Goal: Task Accomplishment & Management: Book appointment/travel/reservation

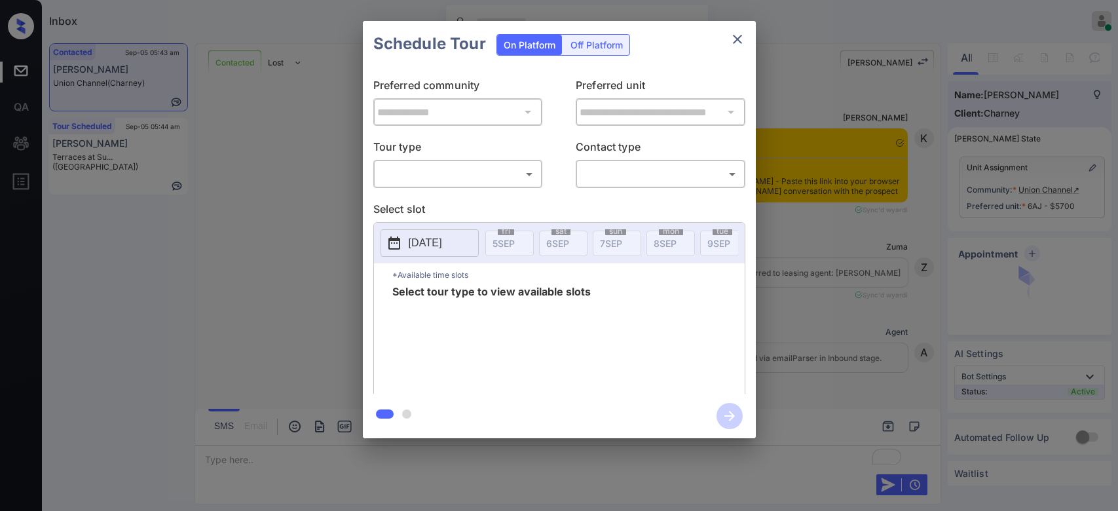
click at [502, 171] on body "Inbox Mukesh Online Set yourself offline Set yourself on break Profile Switch t…" at bounding box center [559, 255] width 1118 height 511
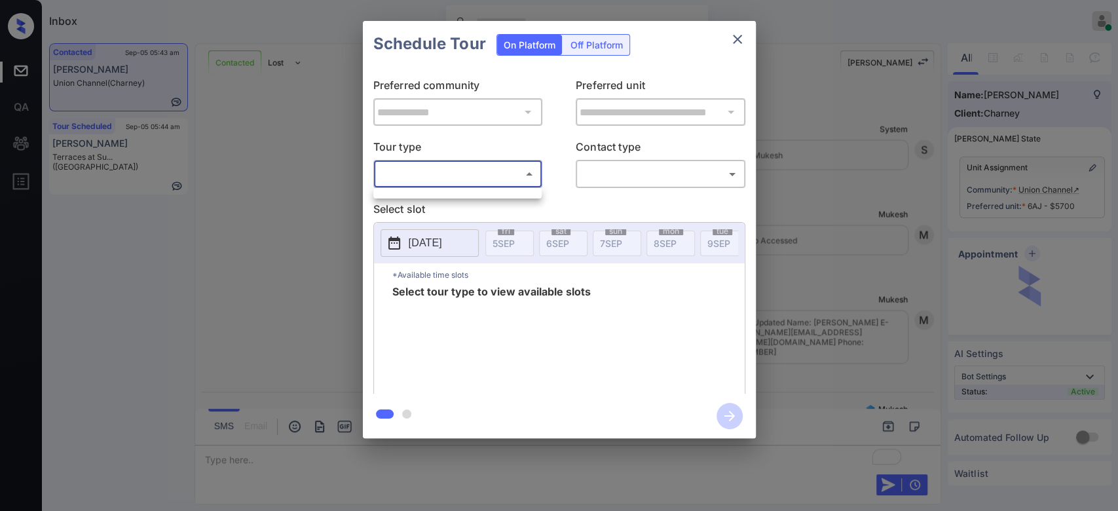
click at [449, 191] on ul at bounding box center [457, 191] width 168 height 7
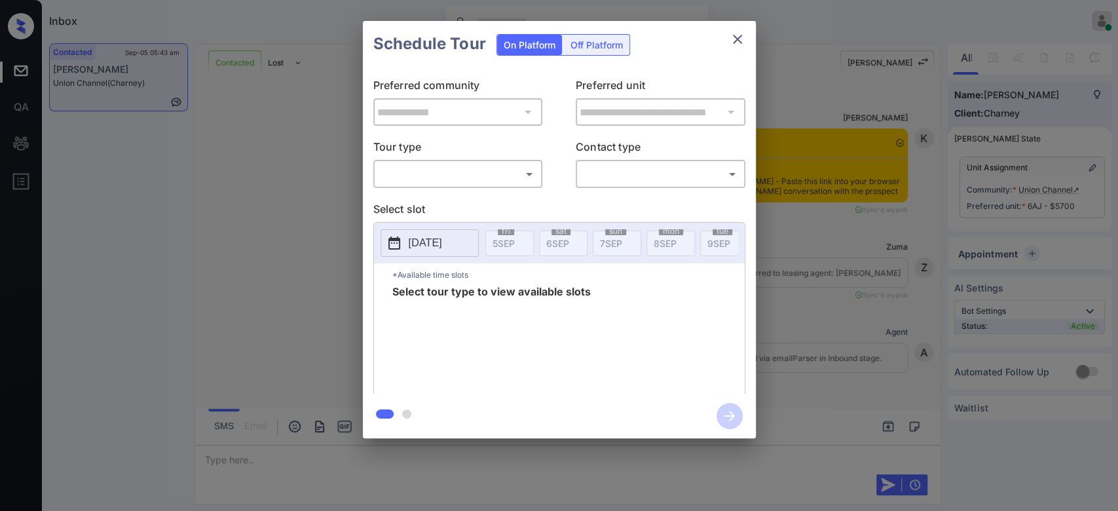
scroll to position [4947, 0]
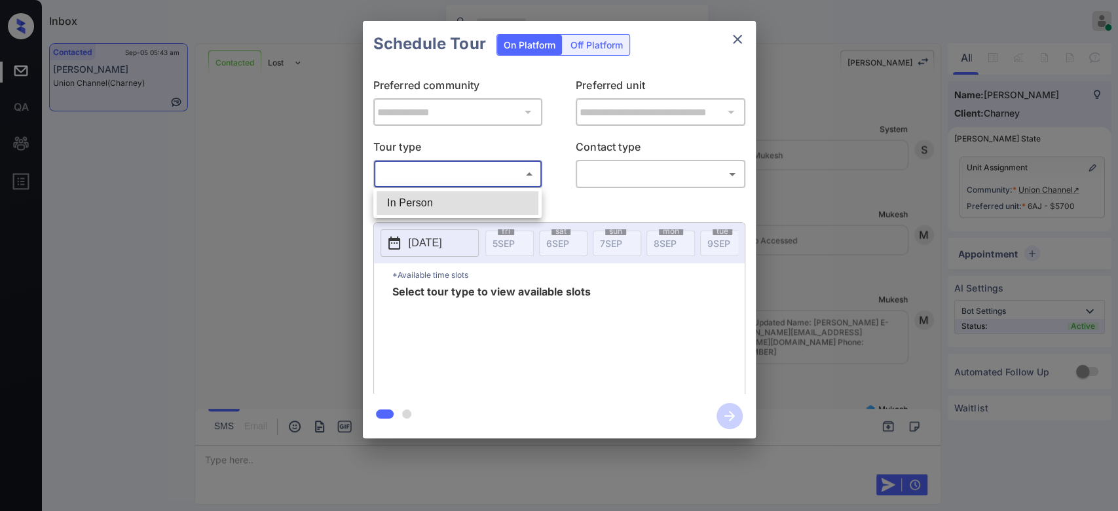
drag, startPoint x: 0, startPoint y: 0, endPoint x: 477, endPoint y: 204, distance: 518.4
click at [477, 204] on body "Inbox Mukesh Online Set yourself offline Set yourself on break Profile Switch t…" at bounding box center [559, 255] width 1118 height 511
click at [477, 204] on li "In Person" at bounding box center [458, 203] width 162 height 24
type input "********"
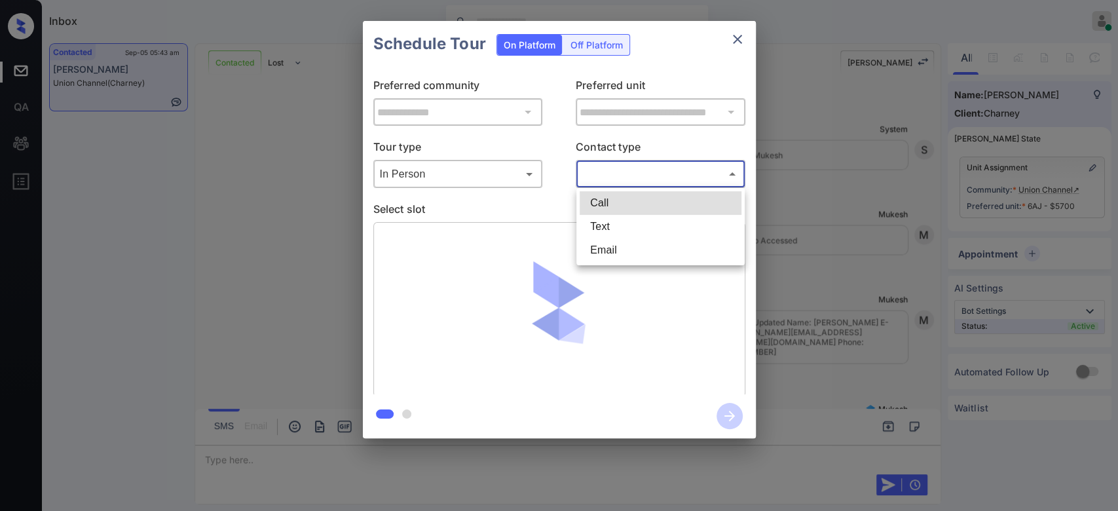
click at [635, 170] on body "Inbox Mukesh Online Set yourself offline Set yourself on break Profile Switch t…" at bounding box center [559, 255] width 1118 height 511
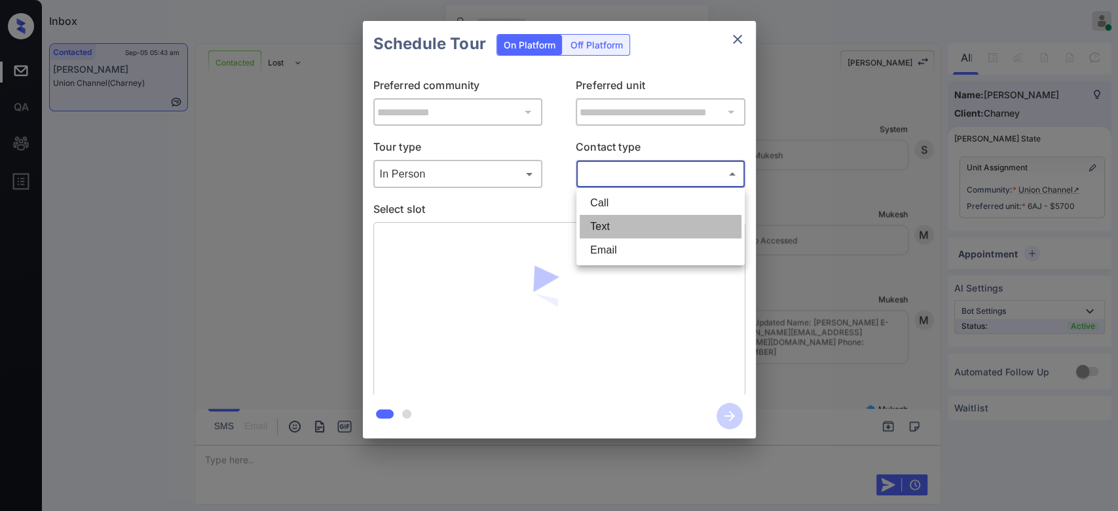
click at [618, 223] on li "Text" at bounding box center [661, 227] width 162 height 24
type input "****"
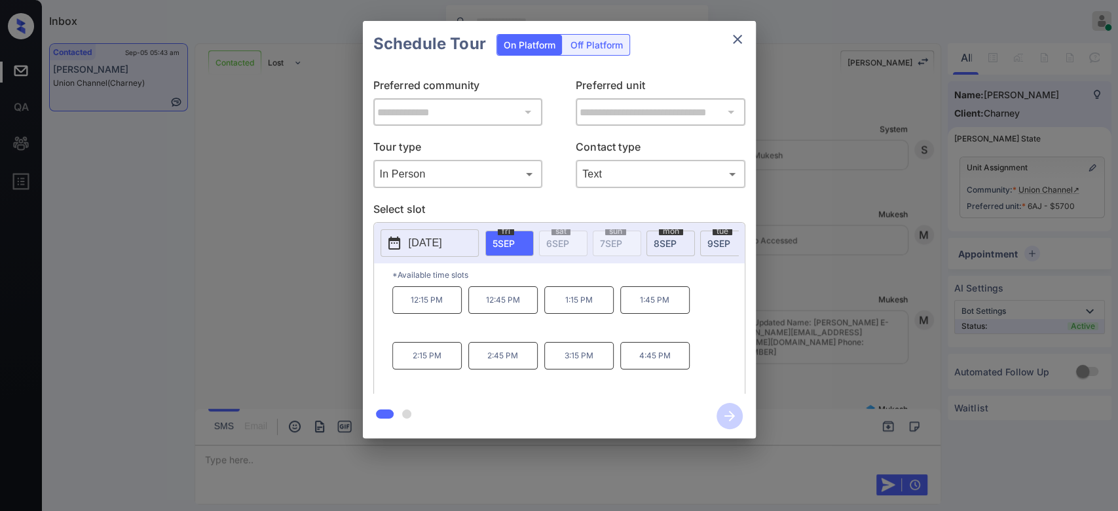
click at [442, 244] on p "[DATE]" at bounding box center [425, 243] width 33 height 16
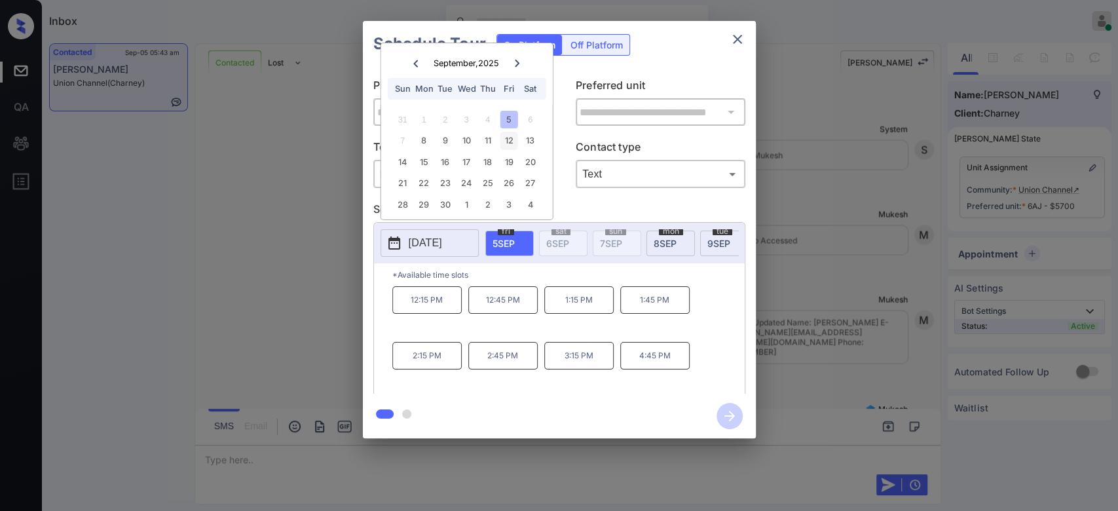
click at [511, 139] on div "12" at bounding box center [509, 141] width 18 height 18
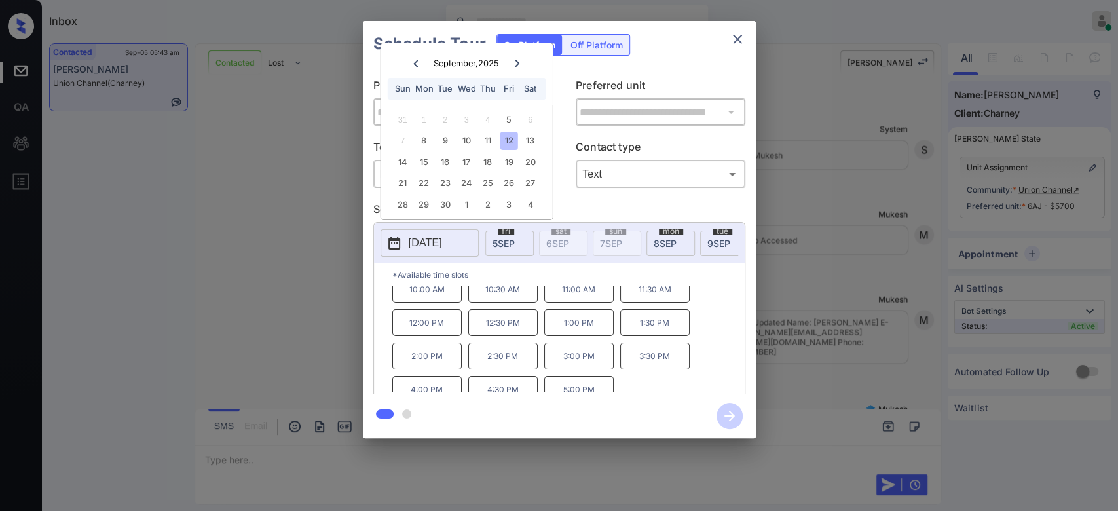
scroll to position [21, 0]
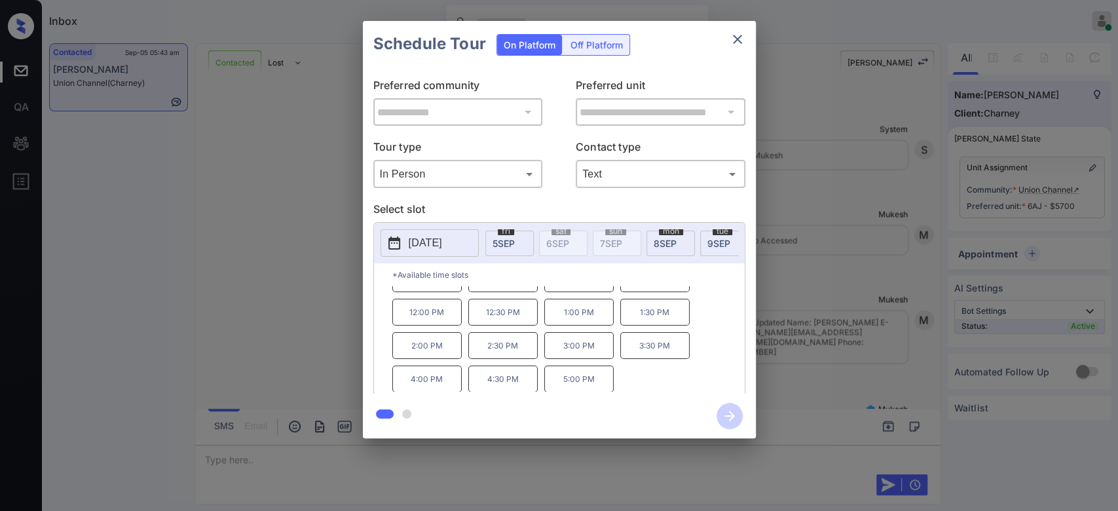
click at [671, 354] on p "3:30 PM" at bounding box center [654, 345] width 69 height 27
click at [728, 413] on icon "button" at bounding box center [729, 416] width 26 height 26
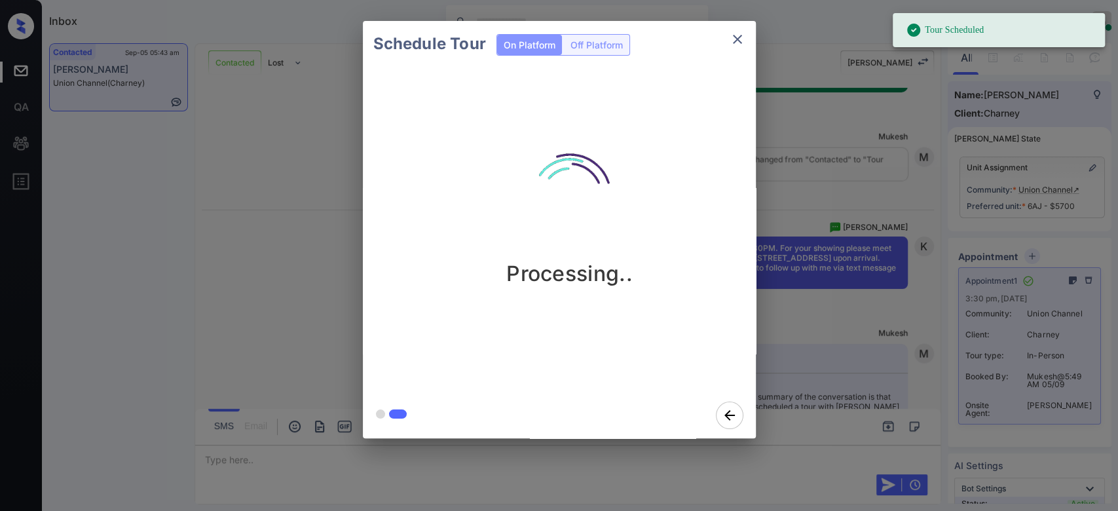
scroll to position [5485, 0]
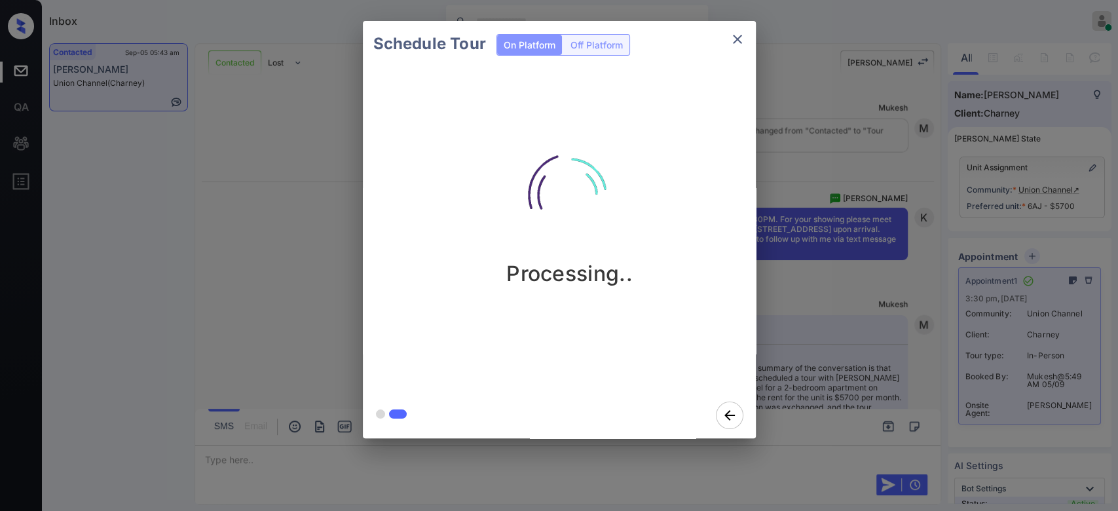
click at [828, 274] on div "Schedule Tour On Platform Off Platform Processing.." at bounding box center [559, 229] width 1118 height 459
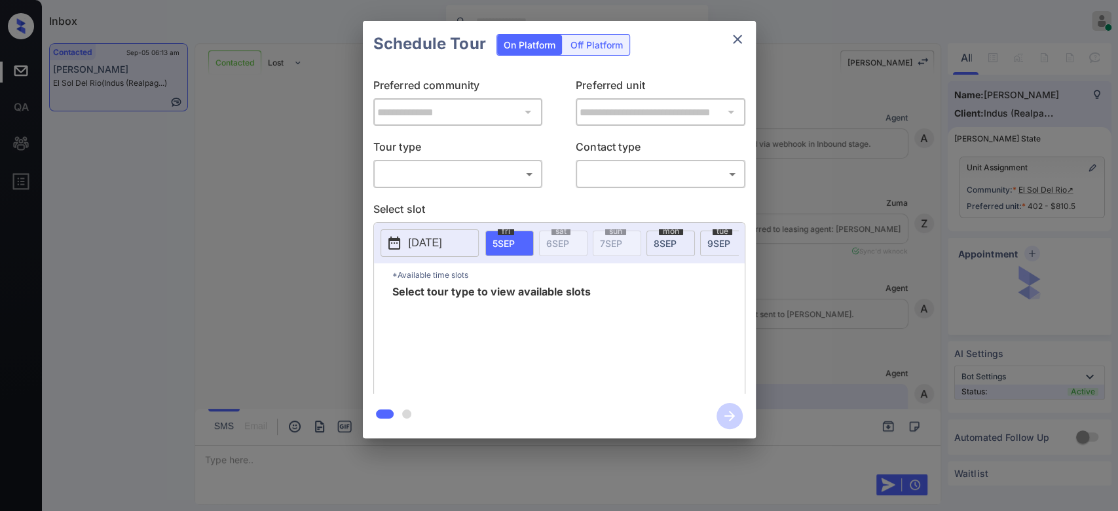
scroll to position [889, 0]
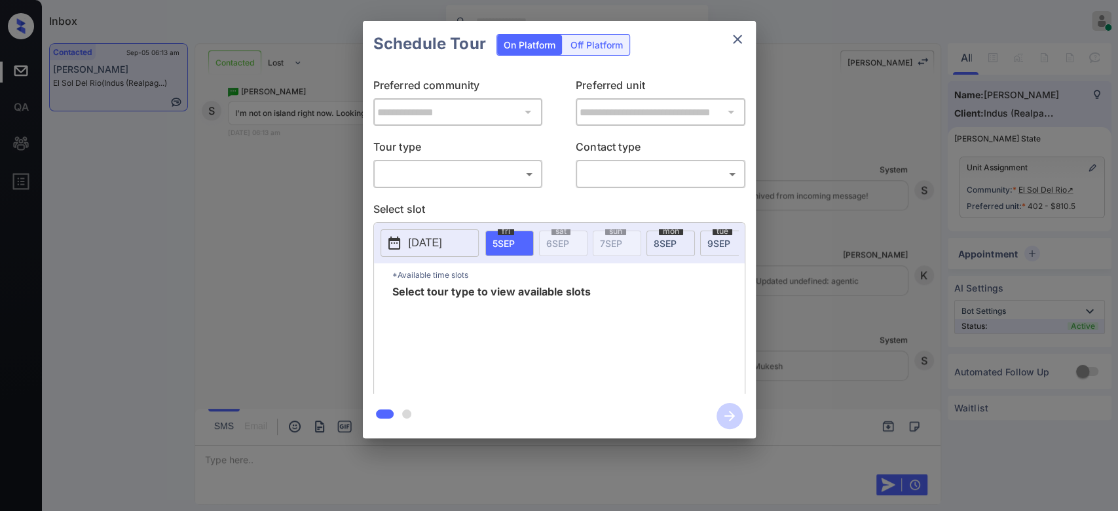
click at [496, 170] on body "Inbox Mukesh Online Set yourself offline Set yourself on break Profile Switch t…" at bounding box center [559, 255] width 1118 height 511
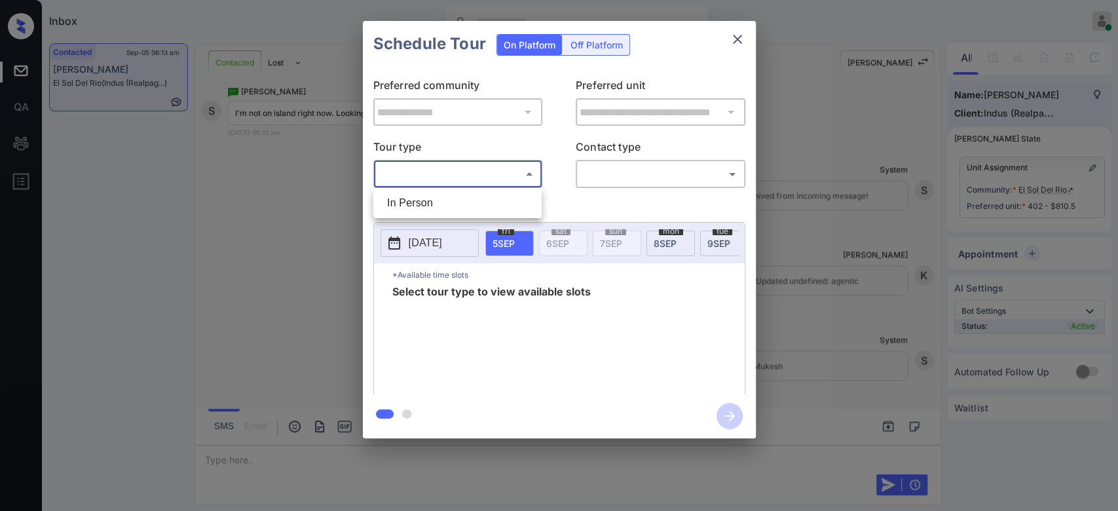
click at [731, 44] on div at bounding box center [559, 255] width 1118 height 511
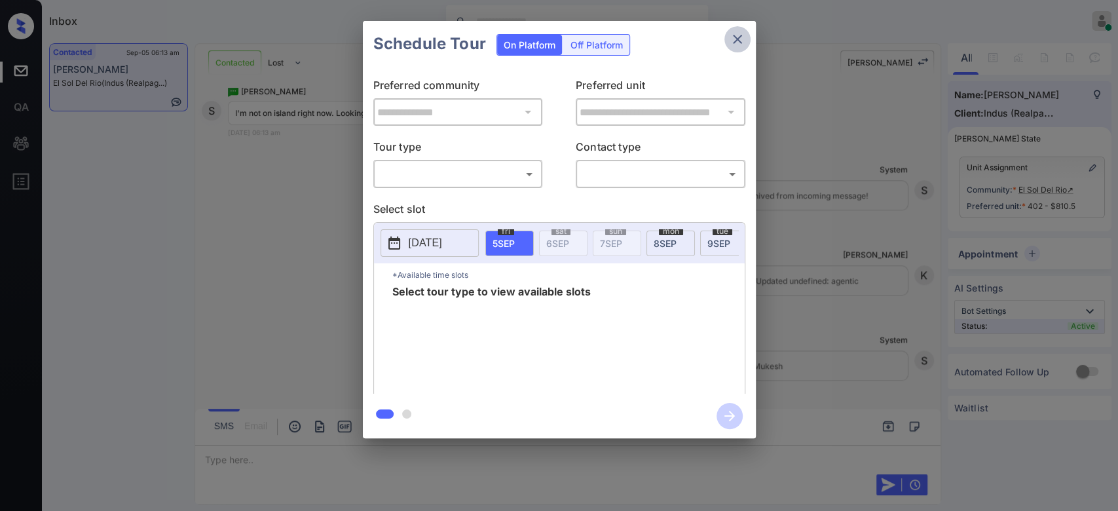
click at [731, 43] on icon "close" at bounding box center [737, 39] width 16 height 16
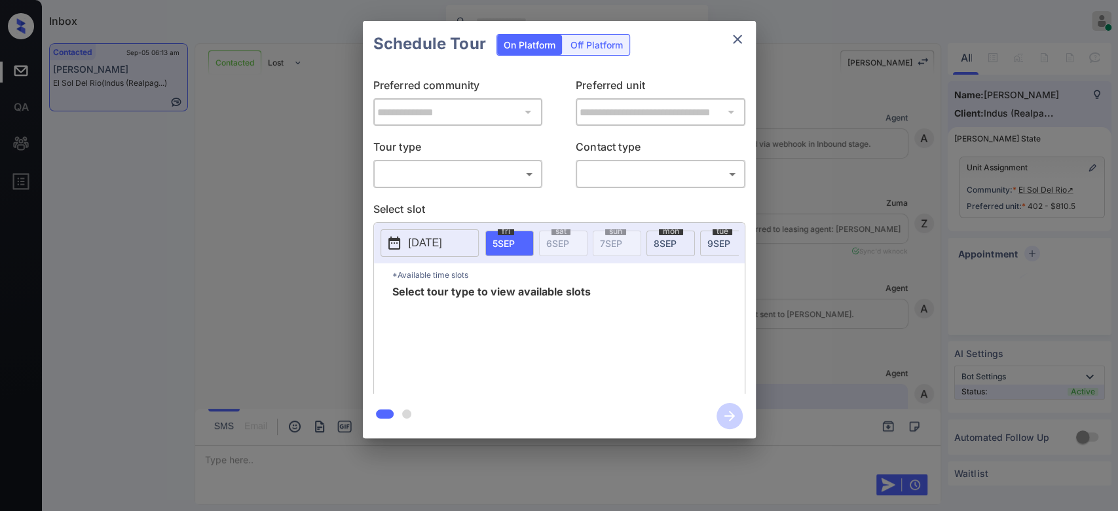
scroll to position [889, 0]
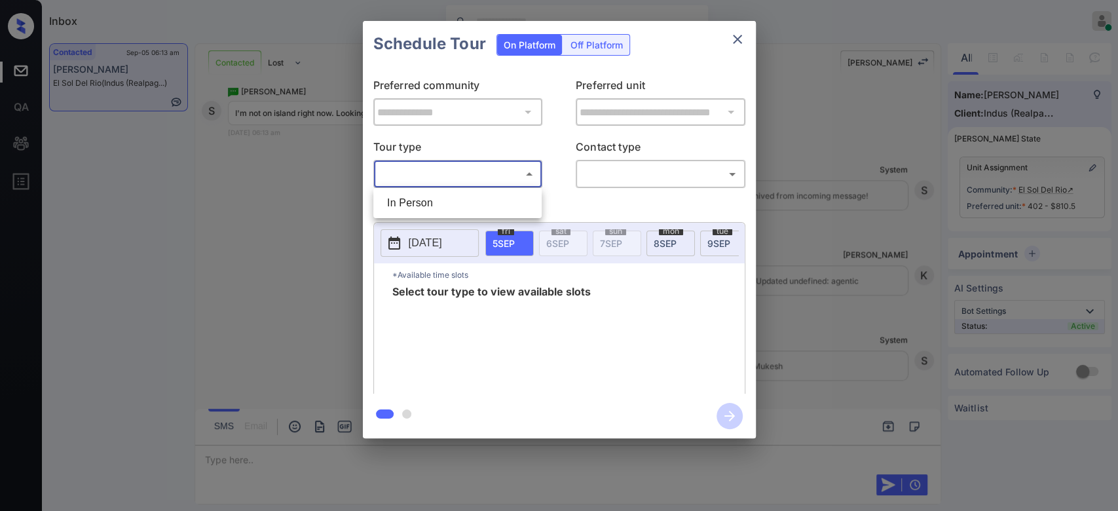
click at [482, 177] on body "Inbox Mukesh Online Set yourself offline Set yourself on break Profile Switch t…" at bounding box center [559, 255] width 1118 height 511
click at [317, 199] on div at bounding box center [559, 255] width 1118 height 511
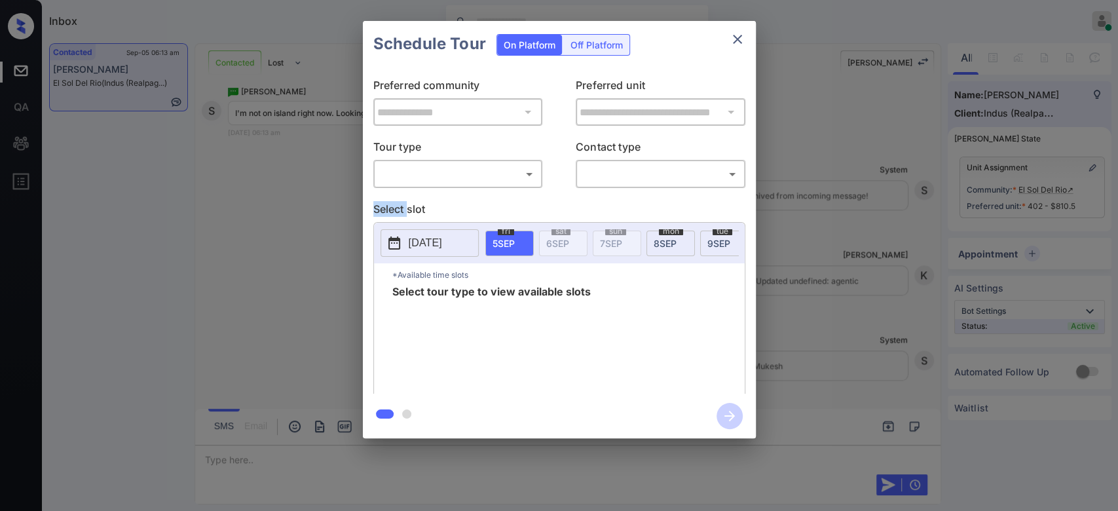
click at [317, 199] on div "**********" at bounding box center [559, 229] width 1118 height 459
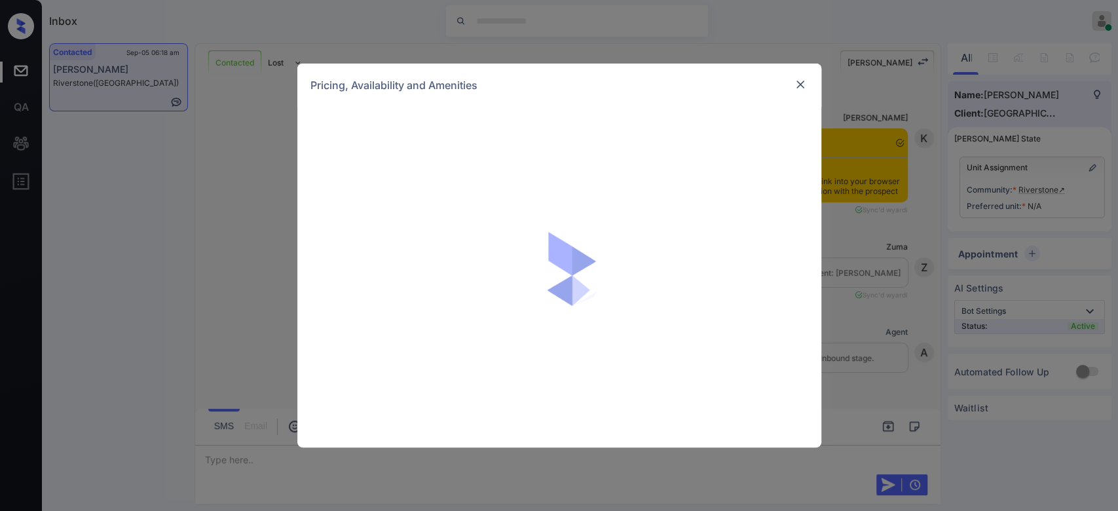
scroll to position [2137, 0]
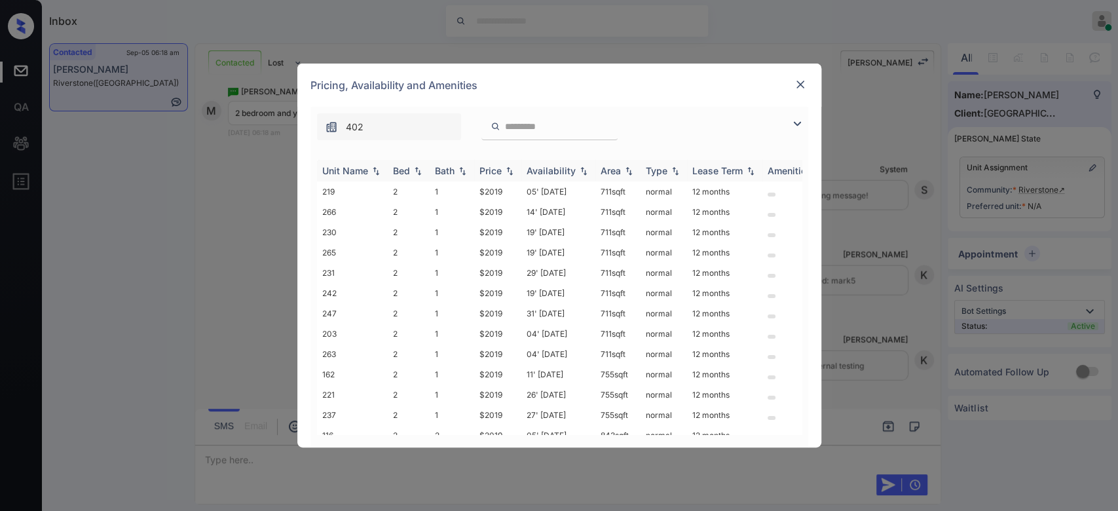
click at [498, 168] on div "Price" at bounding box center [490, 170] width 22 height 11
click at [487, 194] on td "$2019" at bounding box center [497, 191] width 47 height 20
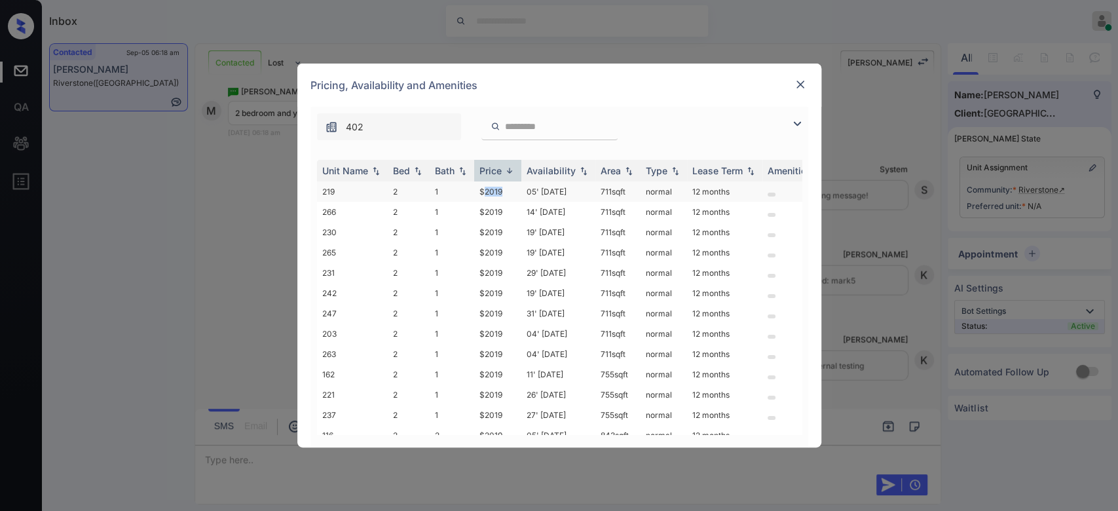
click at [487, 194] on td "$2019" at bounding box center [497, 191] width 47 height 20
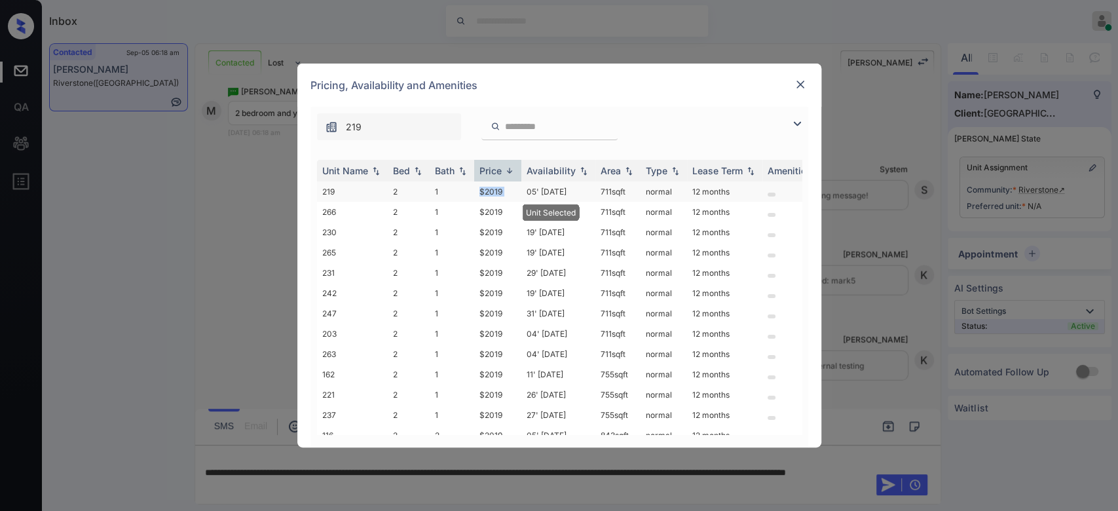
click at [487, 194] on td "$2019" at bounding box center [497, 191] width 47 height 20
click at [803, 83] on img at bounding box center [800, 84] width 13 height 13
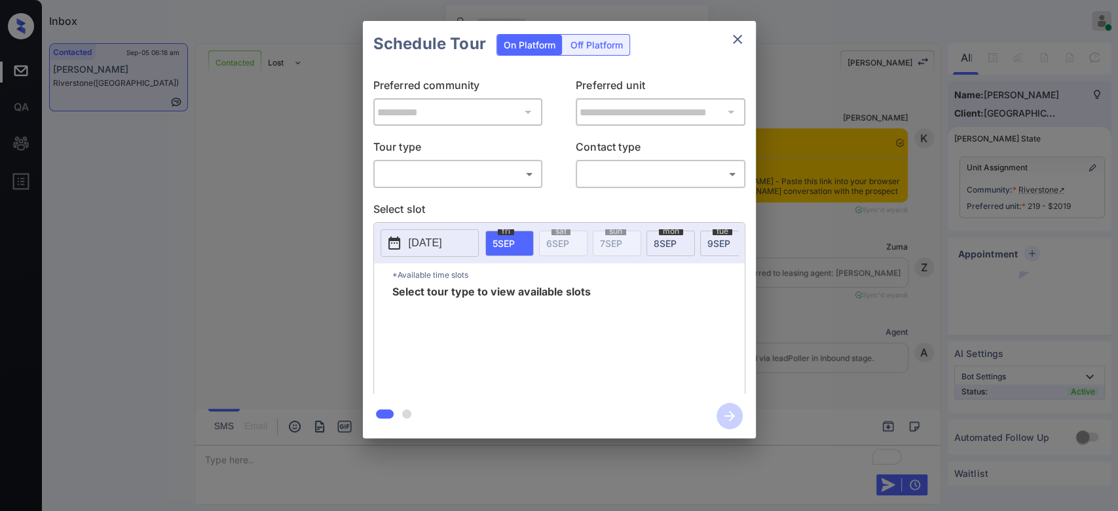
scroll to position [2223, 0]
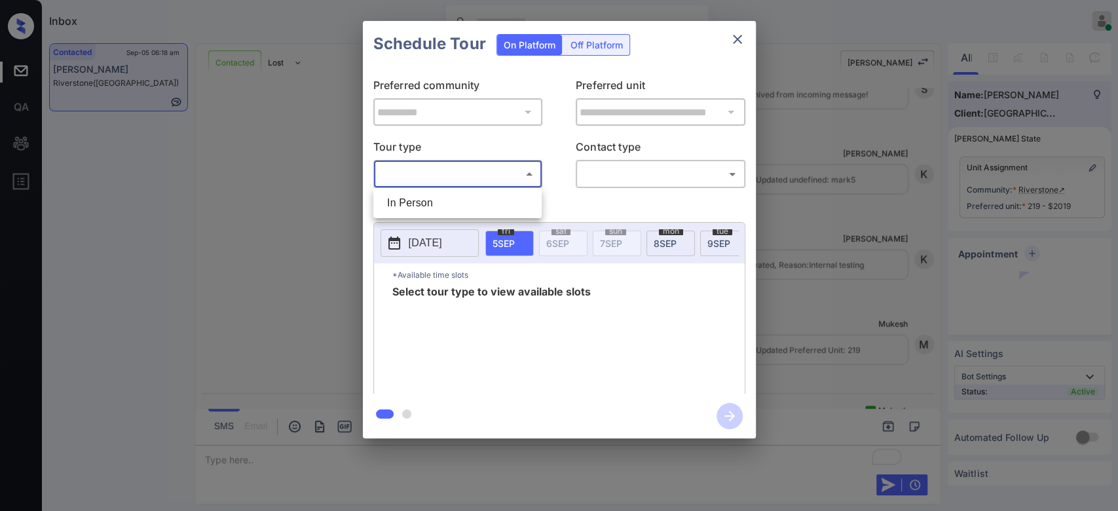
click at [510, 175] on body "Inbox Mukesh Online Set yourself offline Set yourself on break Profile Switch t…" at bounding box center [559, 255] width 1118 height 511
click at [455, 200] on li "In Person" at bounding box center [458, 203] width 162 height 24
type input "********"
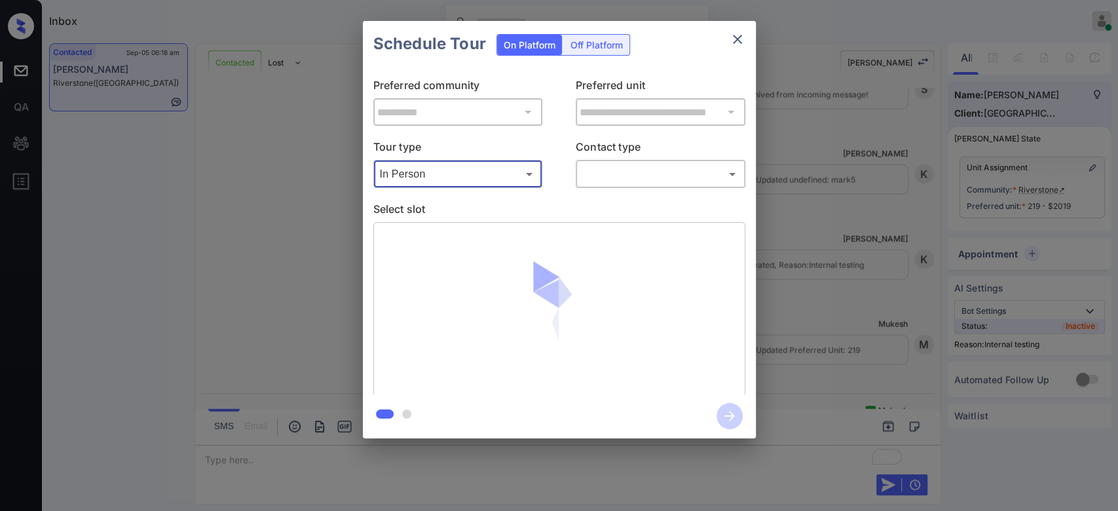
click at [637, 165] on body "Inbox Mukesh Online Set yourself offline Set yourself on break Profile Switch t…" at bounding box center [559, 255] width 1118 height 511
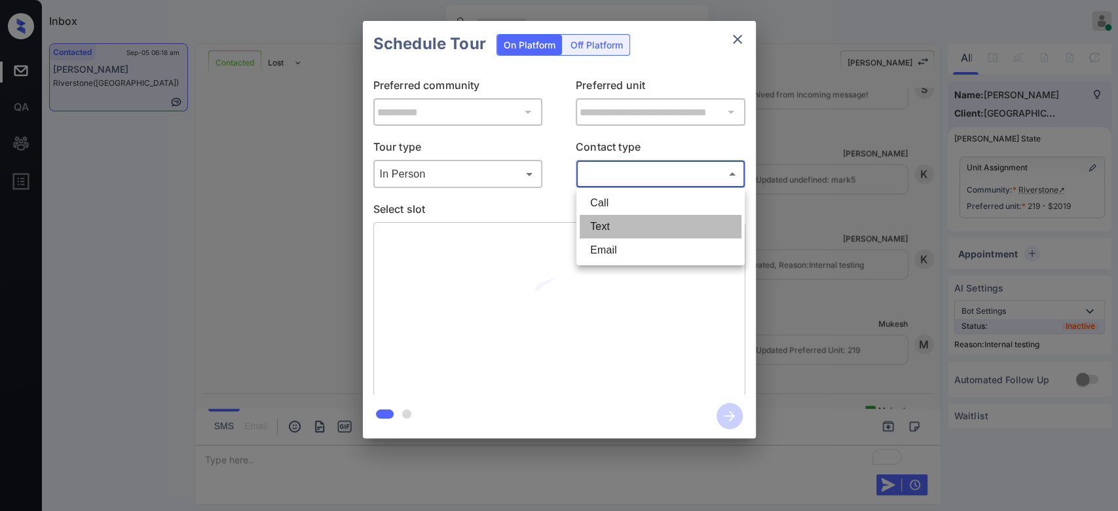
click at [623, 224] on li "Text" at bounding box center [661, 227] width 162 height 24
type input "****"
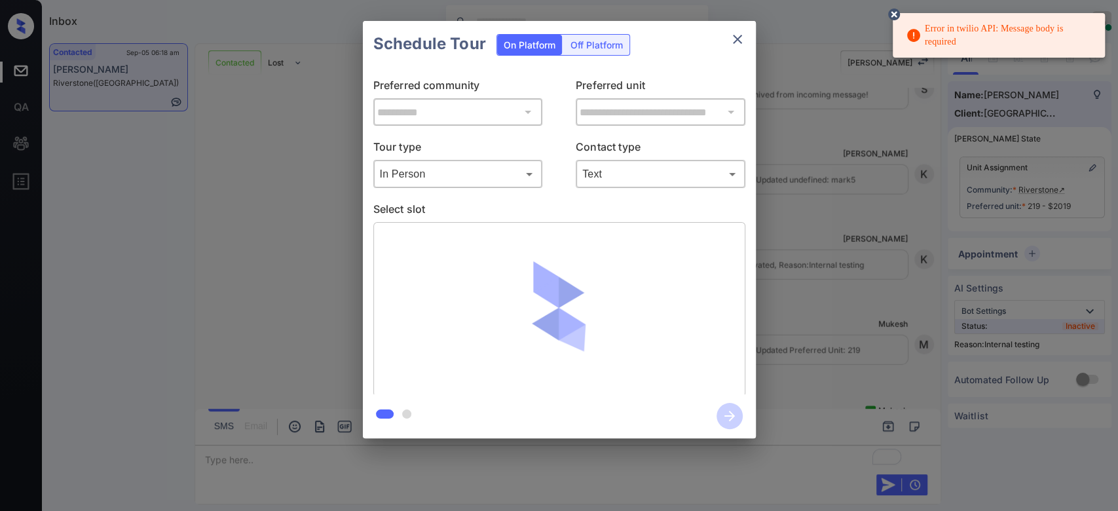
click at [894, 10] on icon at bounding box center [894, 15] width 12 height 12
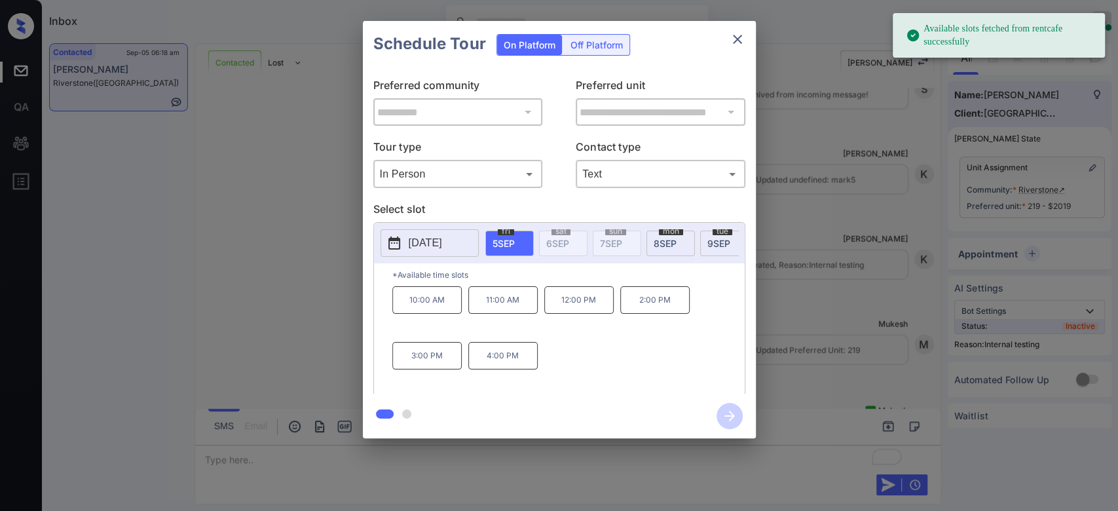
click at [581, 312] on p "12:00 PM" at bounding box center [578, 300] width 69 height 28
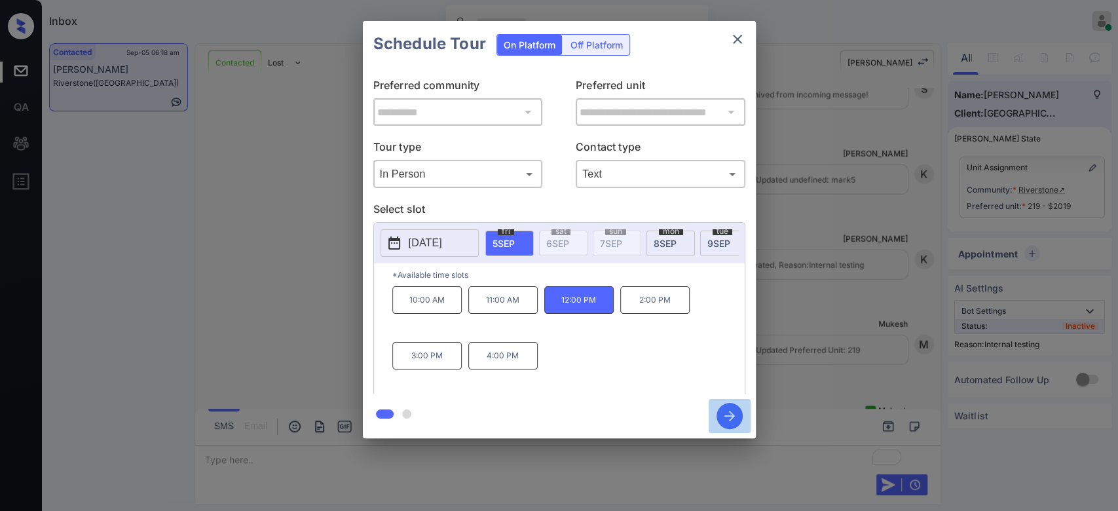
click at [728, 412] on icon "button" at bounding box center [729, 416] width 26 height 26
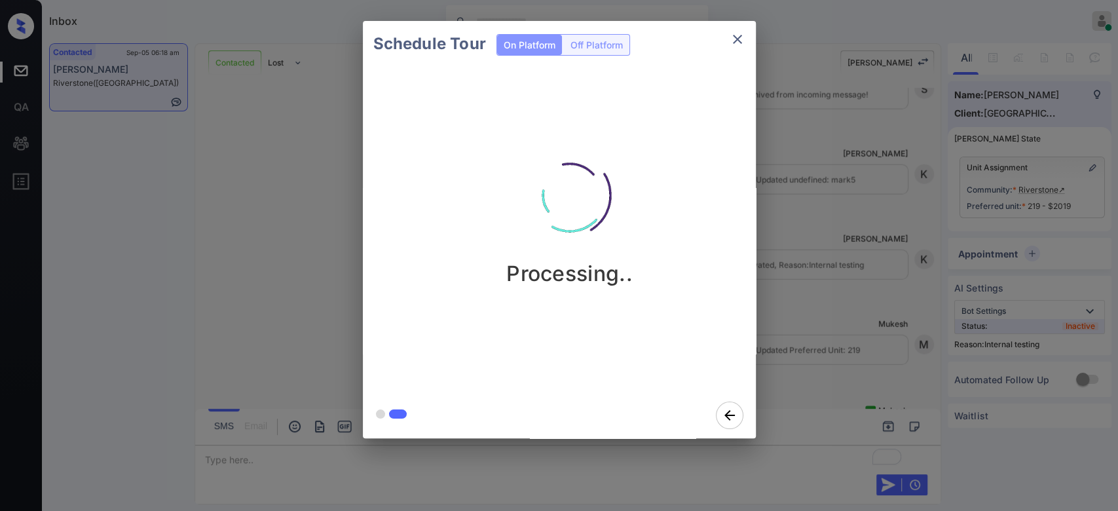
click at [838, 102] on div "Schedule Tour On Platform Off Platform Processing.." at bounding box center [559, 229] width 1118 height 459
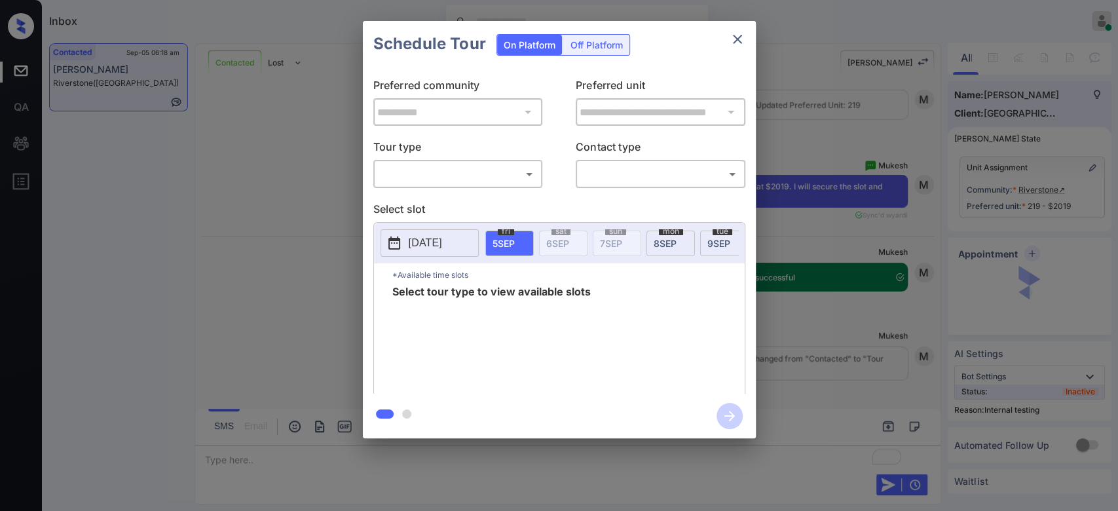
scroll to position [2482, 0]
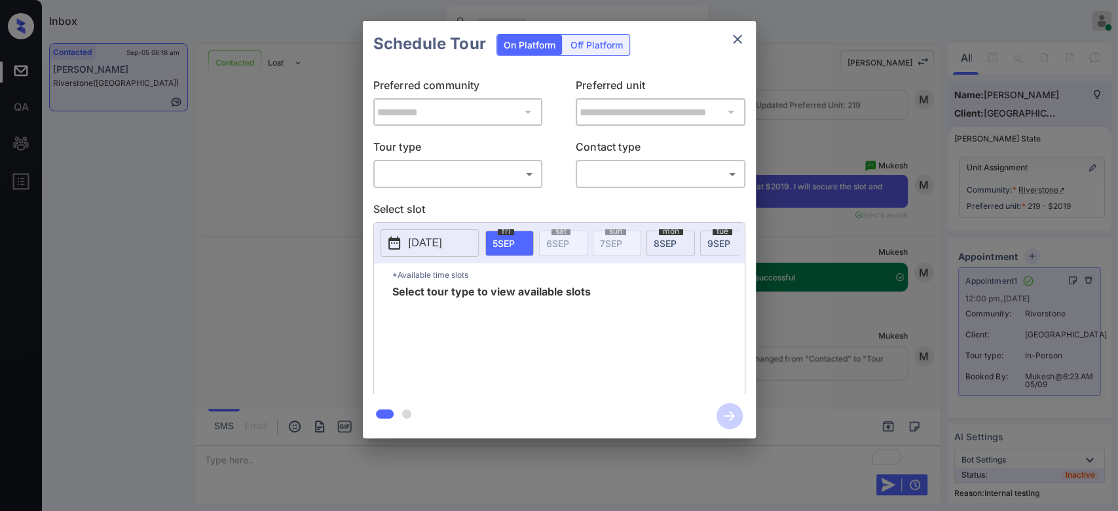
click at [489, 169] on body "Inbox Mukesh Online Set yourself offline Set yourself on break Profile Switch t…" at bounding box center [559, 255] width 1118 height 511
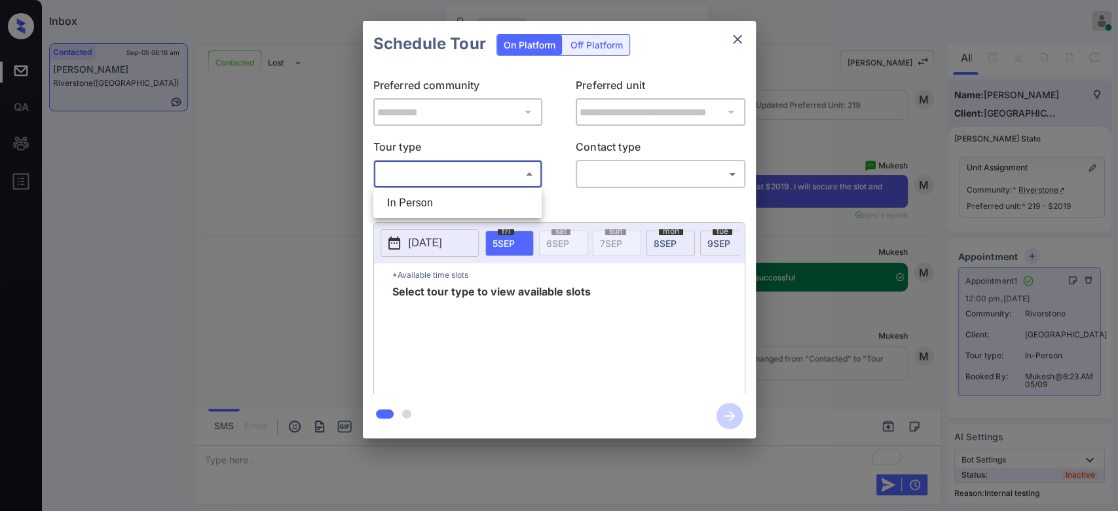
click at [735, 33] on div at bounding box center [559, 255] width 1118 height 511
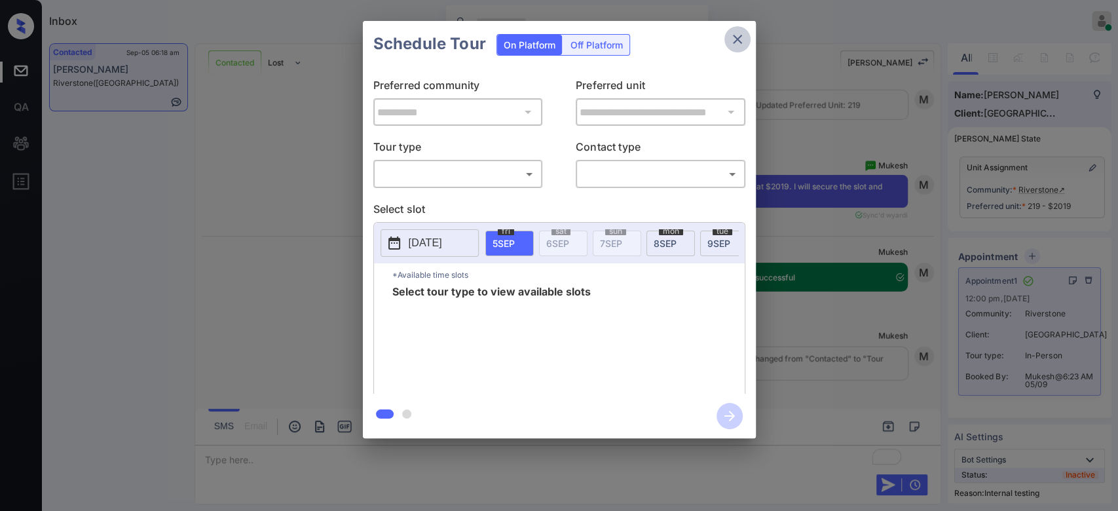
click at [735, 33] on icon "close" at bounding box center [737, 39] width 16 height 16
